Goal: Task Accomplishment & Management: Manage account settings

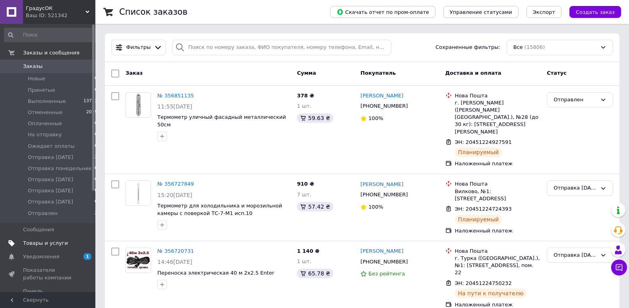
click at [41, 243] on span "Товары и услуги" at bounding box center [45, 243] width 45 height 7
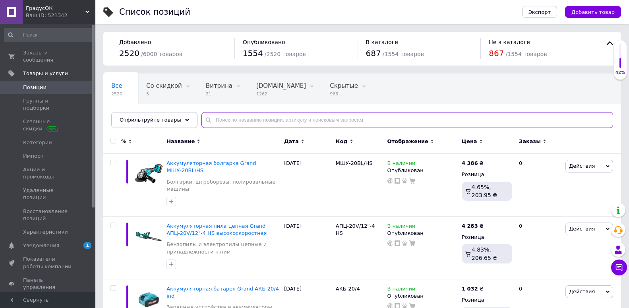
click at [211, 120] on input "text" at bounding box center [408, 120] width 412 height 16
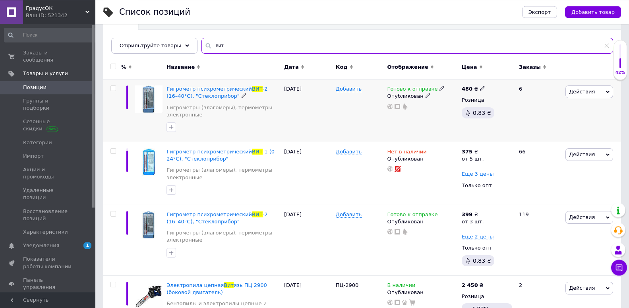
scroll to position [81, 0]
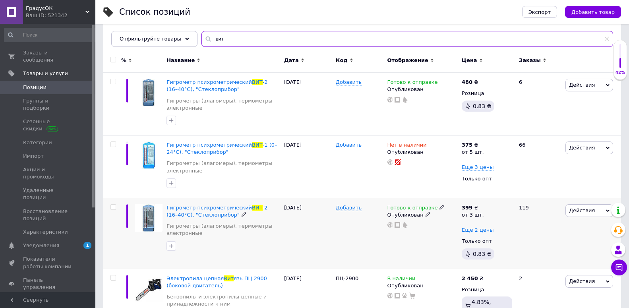
type input "вит"
click at [482, 230] on span "Еще 2 цены" at bounding box center [478, 230] width 32 height 6
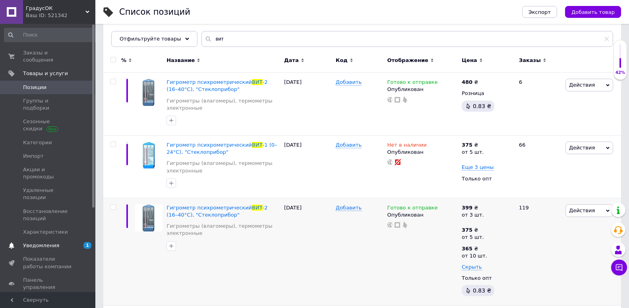
click at [39, 242] on span "Уведомления" at bounding box center [41, 245] width 36 height 7
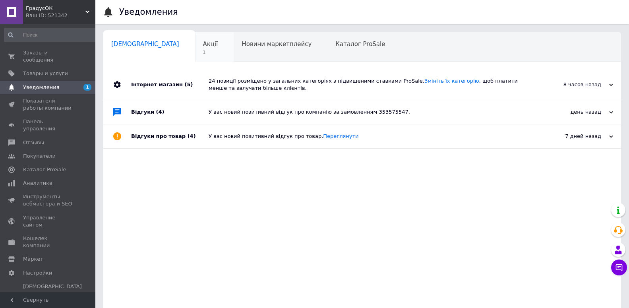
click at [195, 36] on div "Акції 1" at bounding box center [214, 47] width 39 height 30
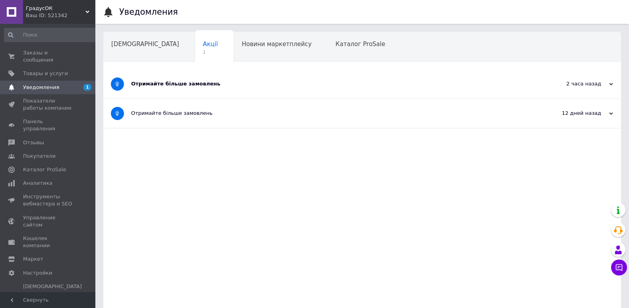
click at [208, 83] on div "Отримайте більше замовлень" at bounding box center [332, 83] width 403 height 7
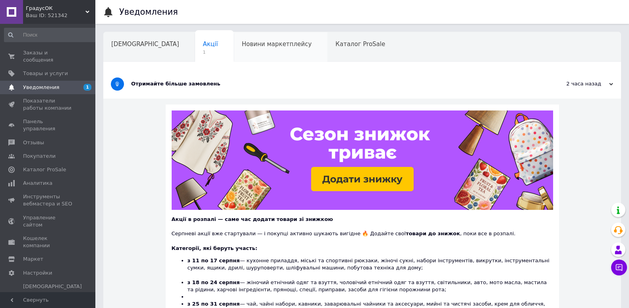
click at [242, 45] on span "Новини маркетплейсу" at bounding box center [277, 44] width 70 height 7
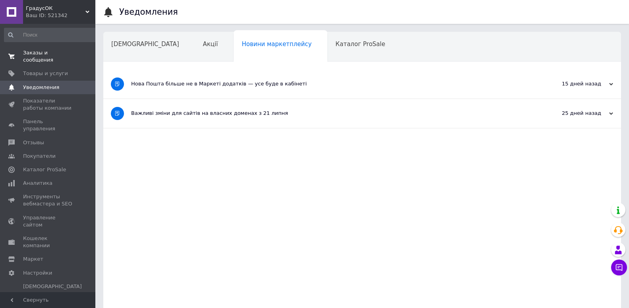
click at [38, 56] on span "Заказы и сообщения" at bounding box center [48, 56] width 50 height 14
